Goal: Information Seeking & Learning: Check status

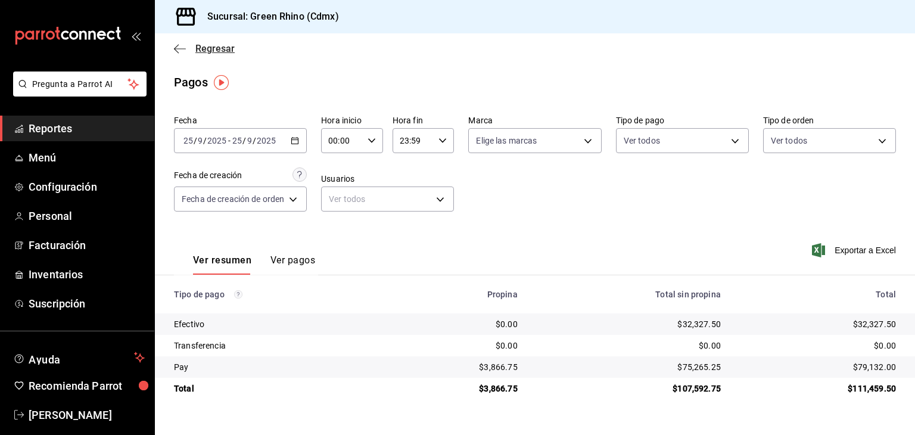
drag, startPoint x: 0, startPoint y: 0, endPoint x: 177, endPoint y: 47, distance: 183.6
click at [177, 47] on icon "button" at bounding box center [180, 48] width 12 height 11
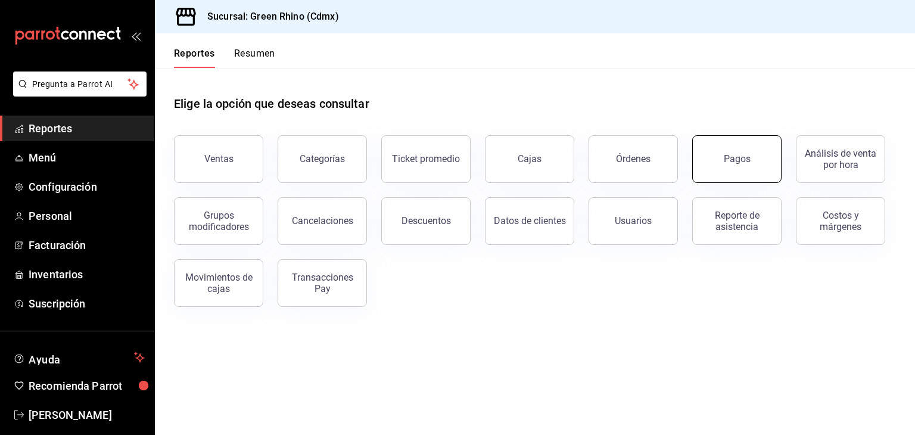
click at [748, 169] on button "Pagos" at bounding box center [736, 159] width 89 height 48
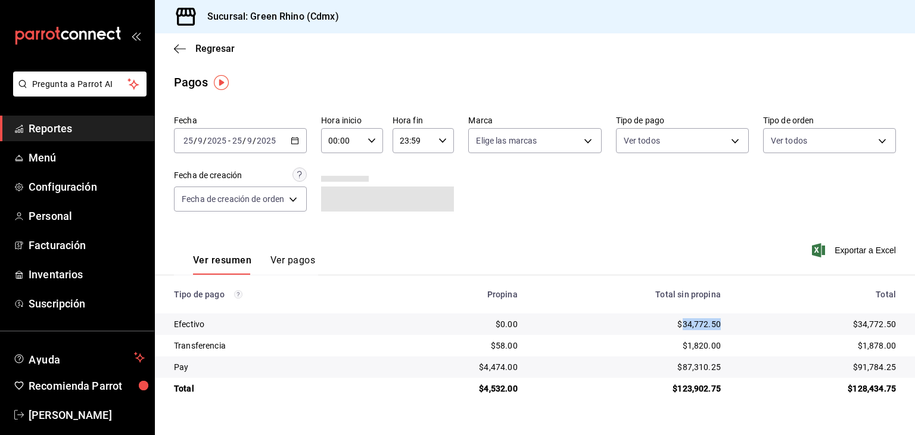
drag, startPoint x: 691, startPoint y: 326, endPoint x: 682, endPoint y: 326, distance: 8.9
click at [682, 326] on td "$34,772.50" at bounding box center [628, 323] width 203 height 21
copy div "34,772.50"
drag, startPoint x: 897, startPoint y: 360, endPoint x: 858, endPoint y: 372, distance: 41.5
click at [897, 360] on td "$91,784.25" at bounding box center [822, 366] width 185 height 21
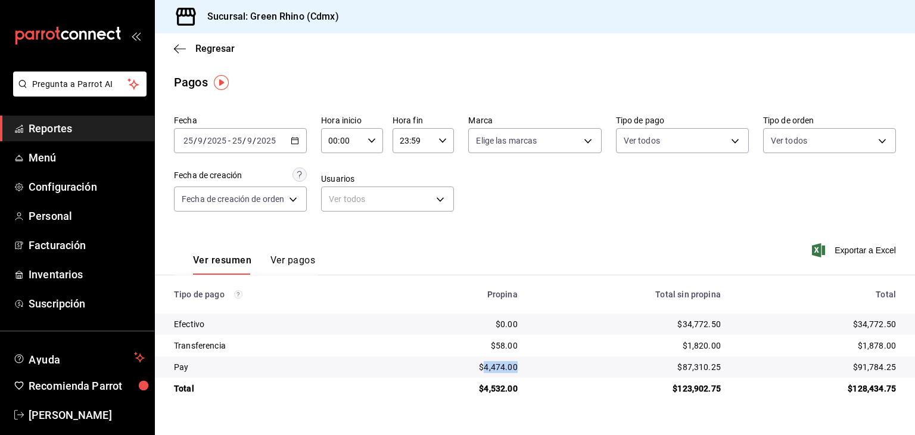
drag, startPoint x: 525, startPoint y: 368, endPoint x: 486, endPoint y: 372, distance: 39.5
click at [486, 372] on td "$4,474.00" at bounding box center [457, 366] width 138 height 21
copy div "4,474.00"
drag, startPoint x: 900, startPoint y: 363, endPoint x: 858, endPoint y: 367, distance: 42.5
click at [858, 367] on td "$91,784.25" at bounding box center [822, 366] width 185 height 21
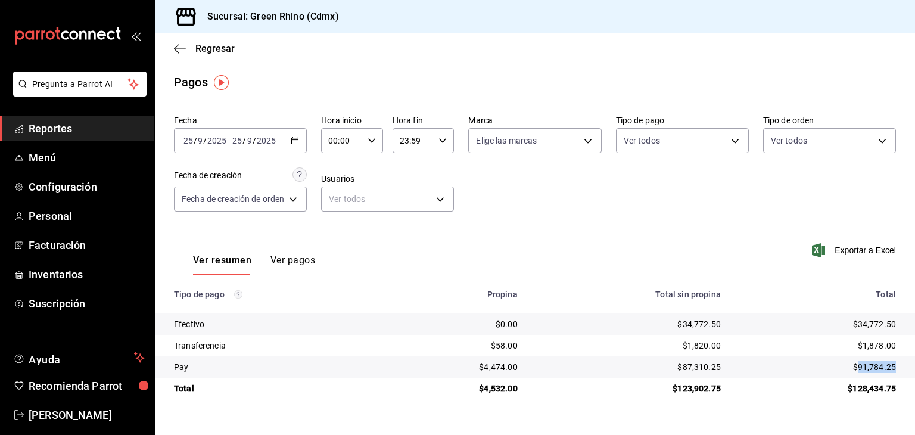
copy div "91,784.25"
drag, startPoint x: 881, startPoint y: 347, endPoint x: 865, endPoint y: 347, distance: 16.7
click at [865, 347] on td "$1,878.00" at bounding box center [822, 345] width 185 height 21
copy div "1,878.00"
click at [222, 48] on span "Regresar" at bounding box center [214, 48] width 39 height 11
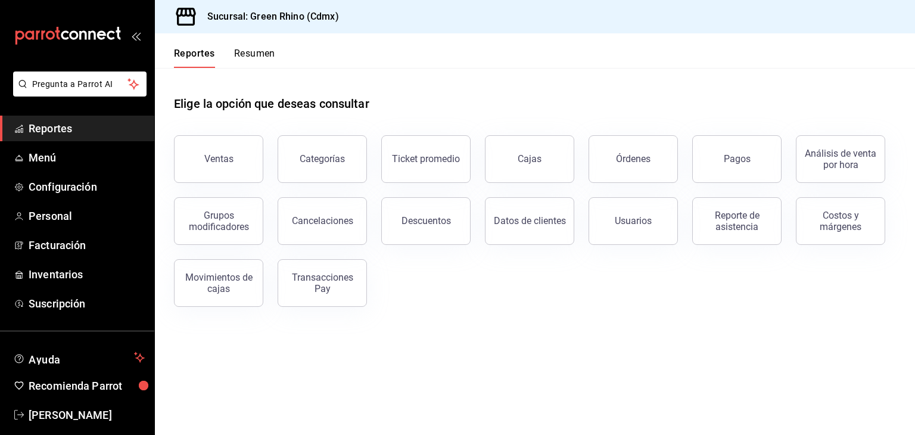
click at [252, 58] on button "Resumen" at bounding box center [254, 58] width 41 height 20
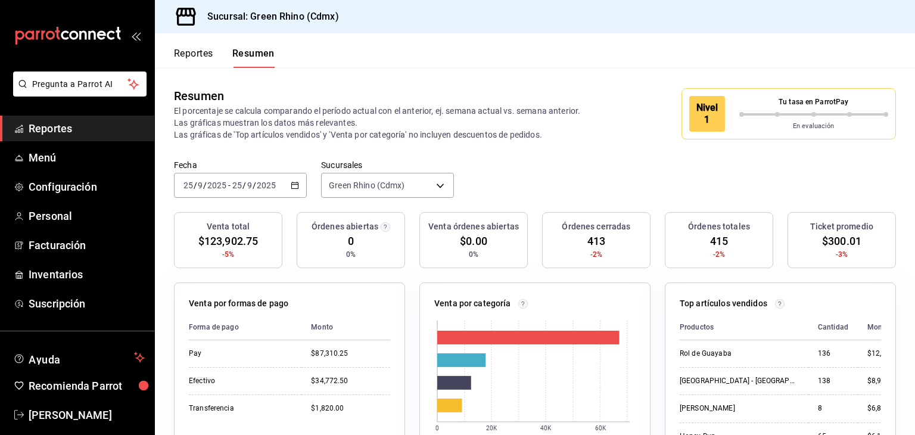
click at [739, 108] on div "Tu tasa en ParrotPay" at bounding box center [813, 103] width 149 height 15
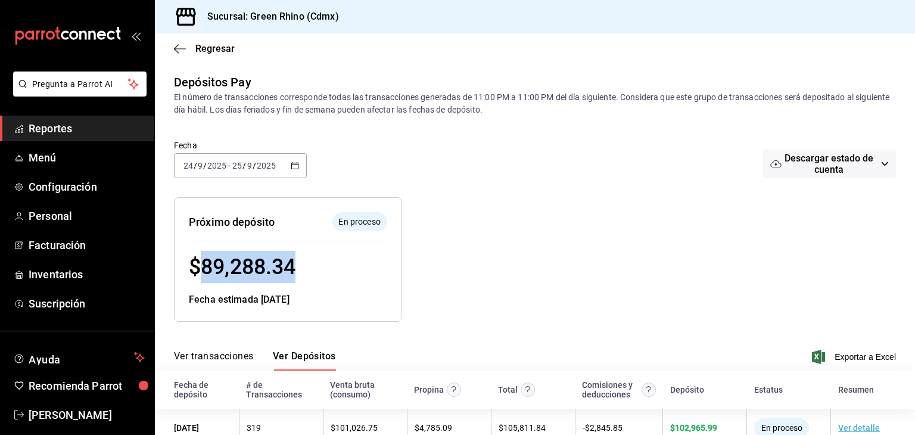
drag, startPoint x: 245, startPoint y: 261, endPoint x: 202, endPoint y: 270, distance: 43.8
click at [202, 270] on div "$ 89,288.34" at bounding box center [288, 267] width 198 height 32
copy span "89,288.34"
